Goal: Task Accomplishment & Management: Manage account settings

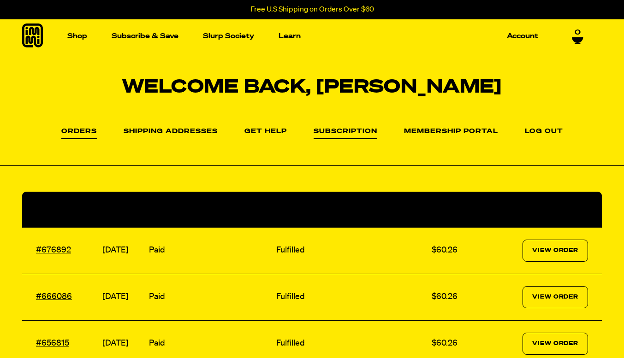
click at [334, 130] on link "Subscription" at bounding box center [346, 133] width 64 height 11
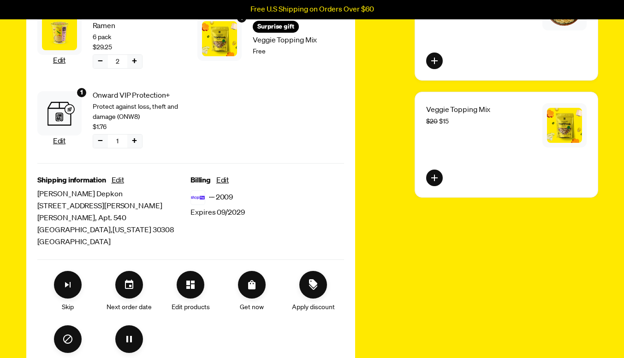
scroll to position [277, 0]
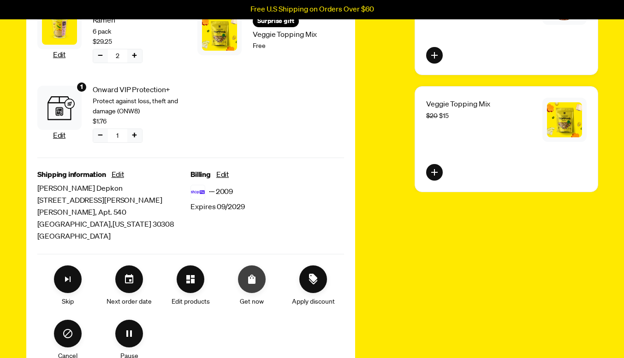
click at [253, 274] on icon "Order Now" at bounding box center [251, 279] width 11 height 11
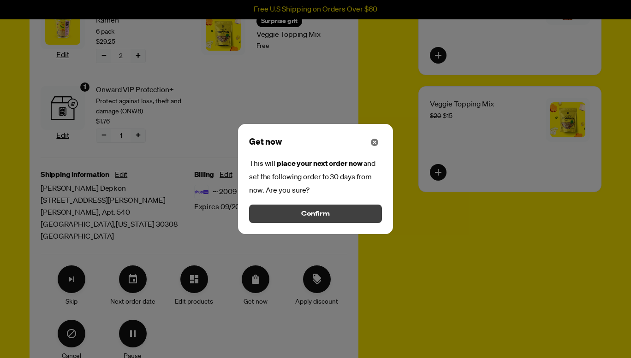
click at [302, 219] on span "Confirm" at bounding box center [315, 214] width 29 height 10
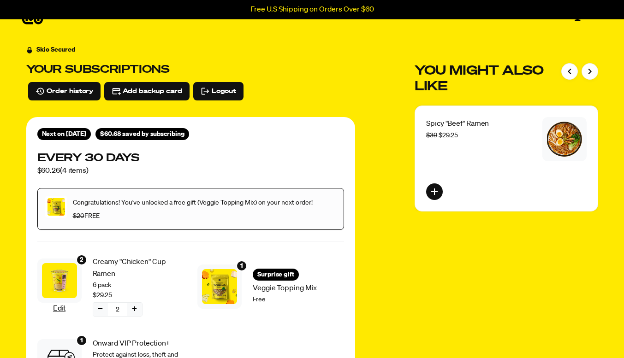
scroll to position [0, 0]
